Goal: Task Accomplishment & Management: Complete application form

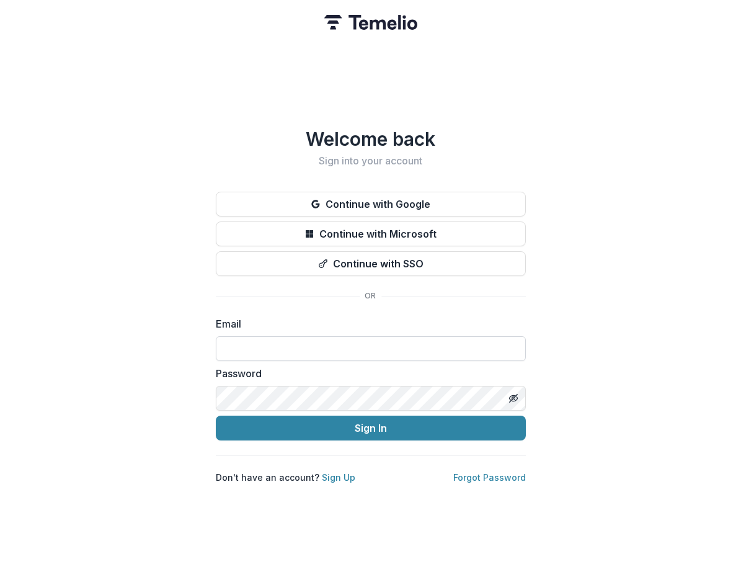
click at [327, 350] on input at bounding box center [371, 348] width 310 height 25
type input "**********"
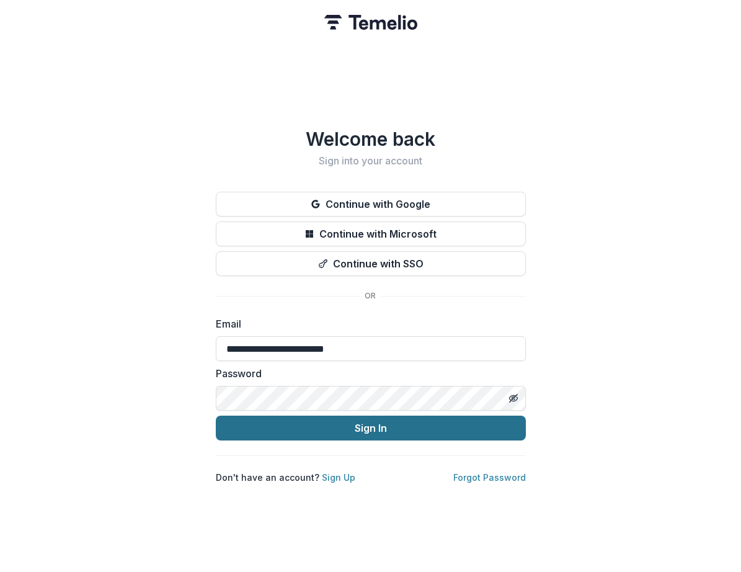
click at [337, 425] on button "Sign In" at bounding box center [371, 427] width 310 height 25
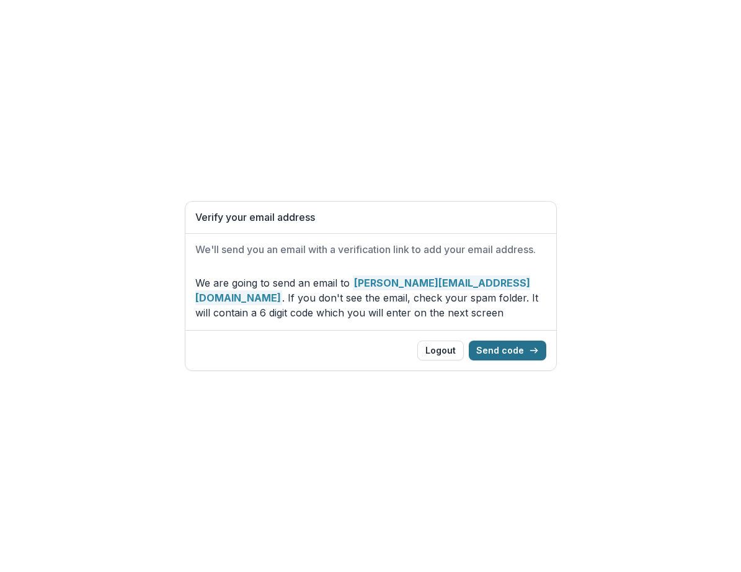
click at [504, 351] on button "Send code" at bounding box center [507, 350] width 77 height 20
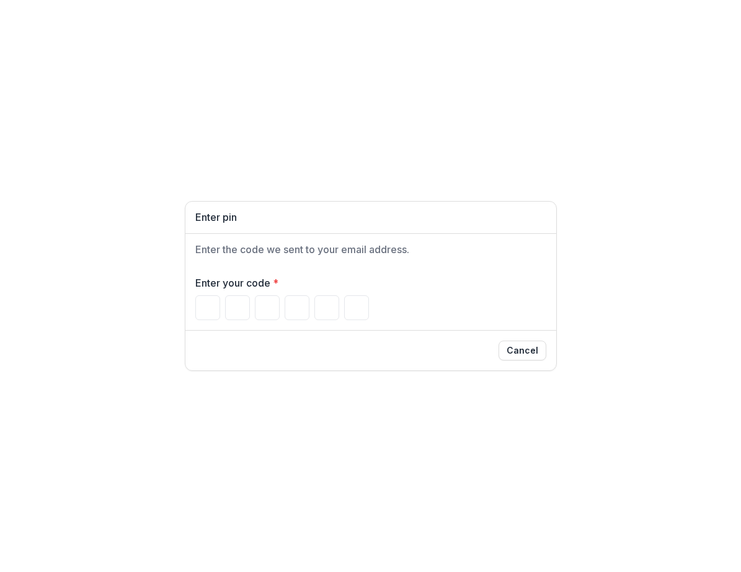
type input "*"
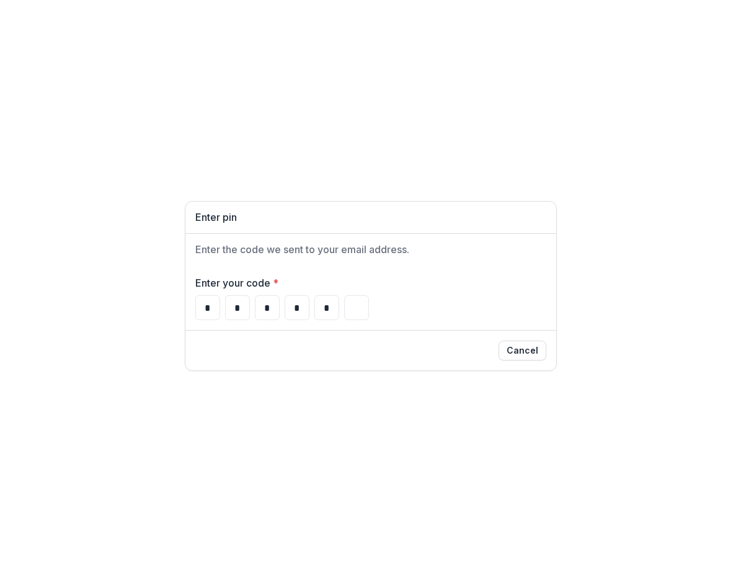
type input "*"
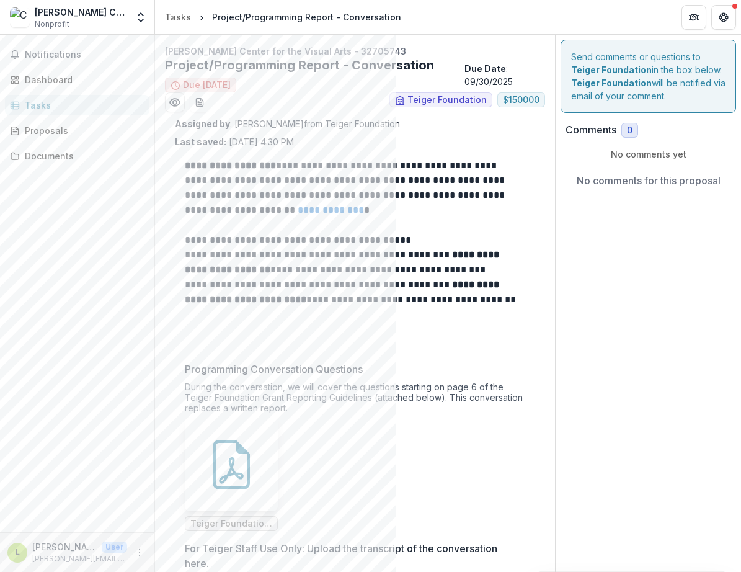
click at [327, 213] on link "**********" at bounding box center [331, 209] width 66 height 9
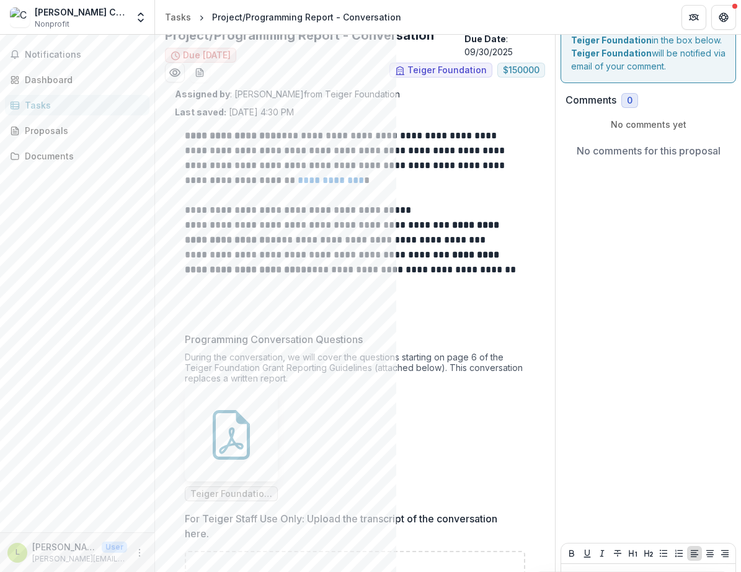
scroll to position [134, 0]
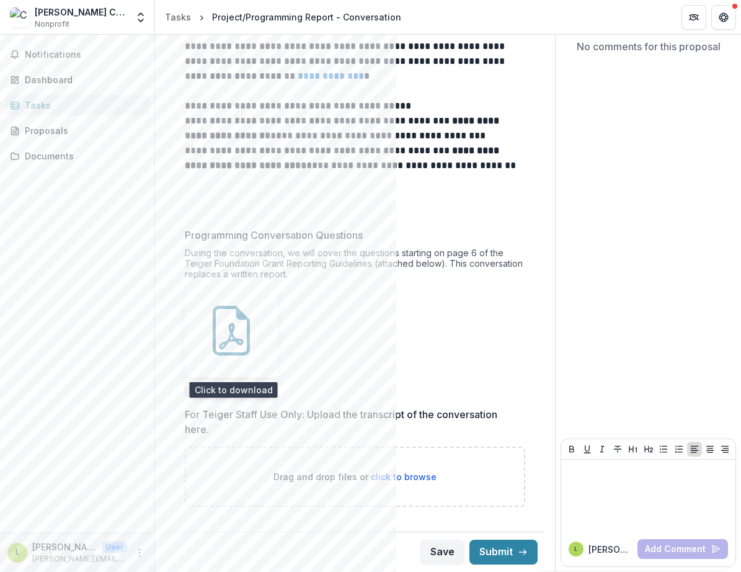
click at [236, 323] on icon at bounding box center [231, 331] width 50 height 50
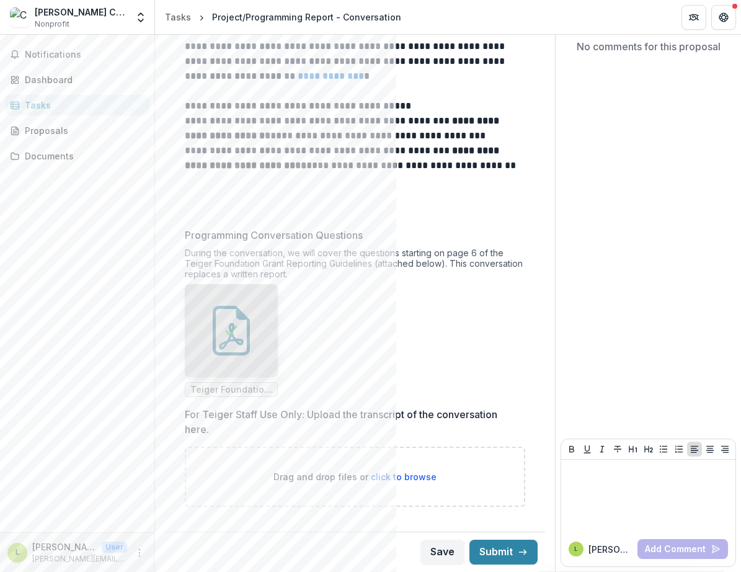
scroll to position [0, 0]
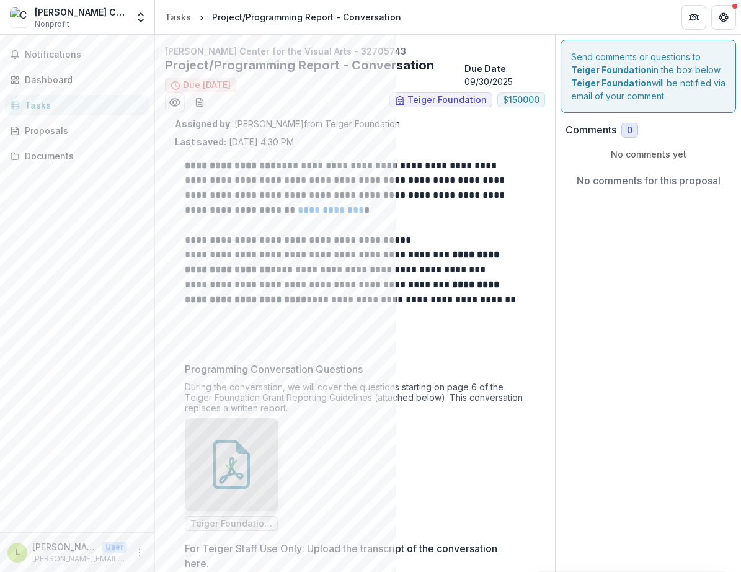
click at [619, 311] on div "Send comments or questions to Teiger Foundation in the box below. Teiger Founda…" at bounding box center [647, 370] width 185 height 671
